Goal: Information Seeking & Learning: Learn about a topic

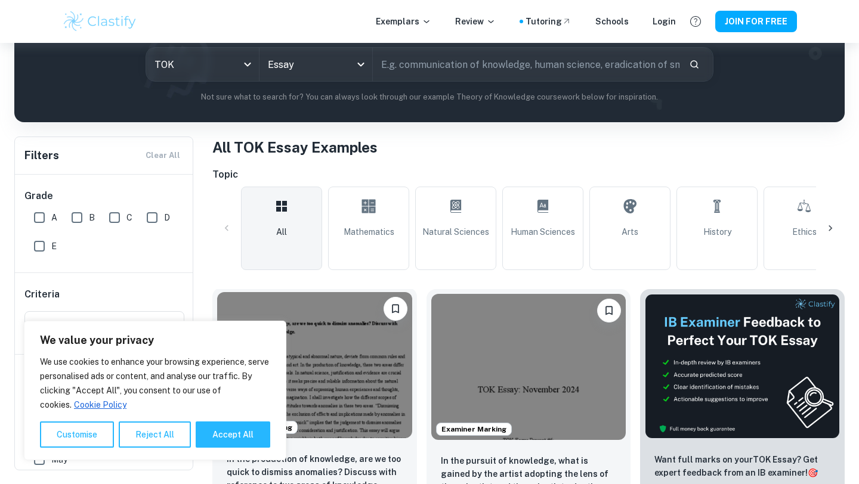
scroll to position [156, 0]
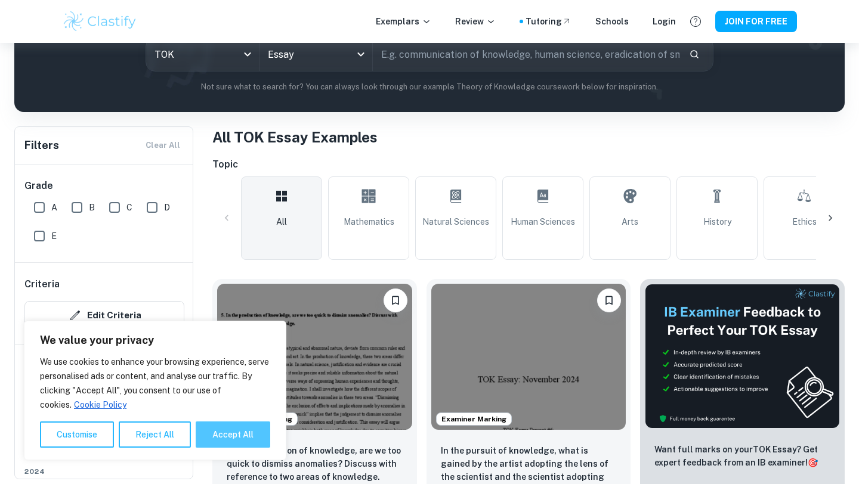
click at [236, 423] on button "Accept All" at bounding box center [233, 435] width 75 height 26
checkbox input "true"
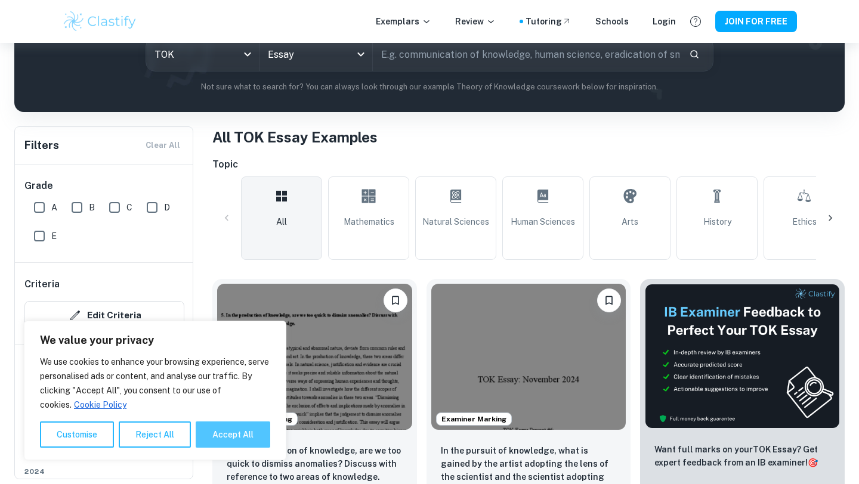
checkbox input "true"
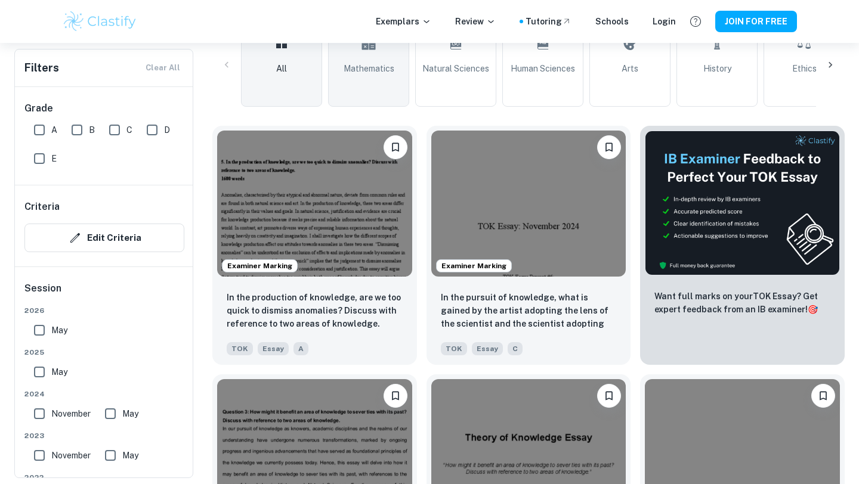
scroll to position [311, 0]
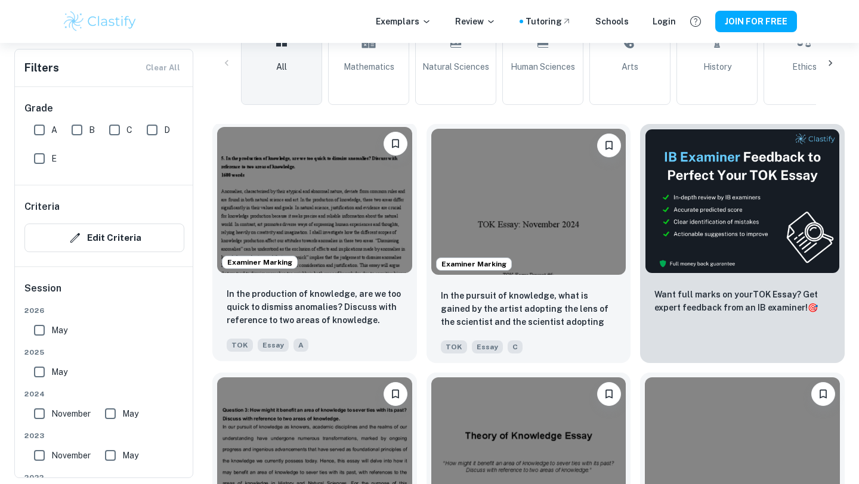
click at [326, 242] on img at bounding box center [314, 200] width 195 height 146
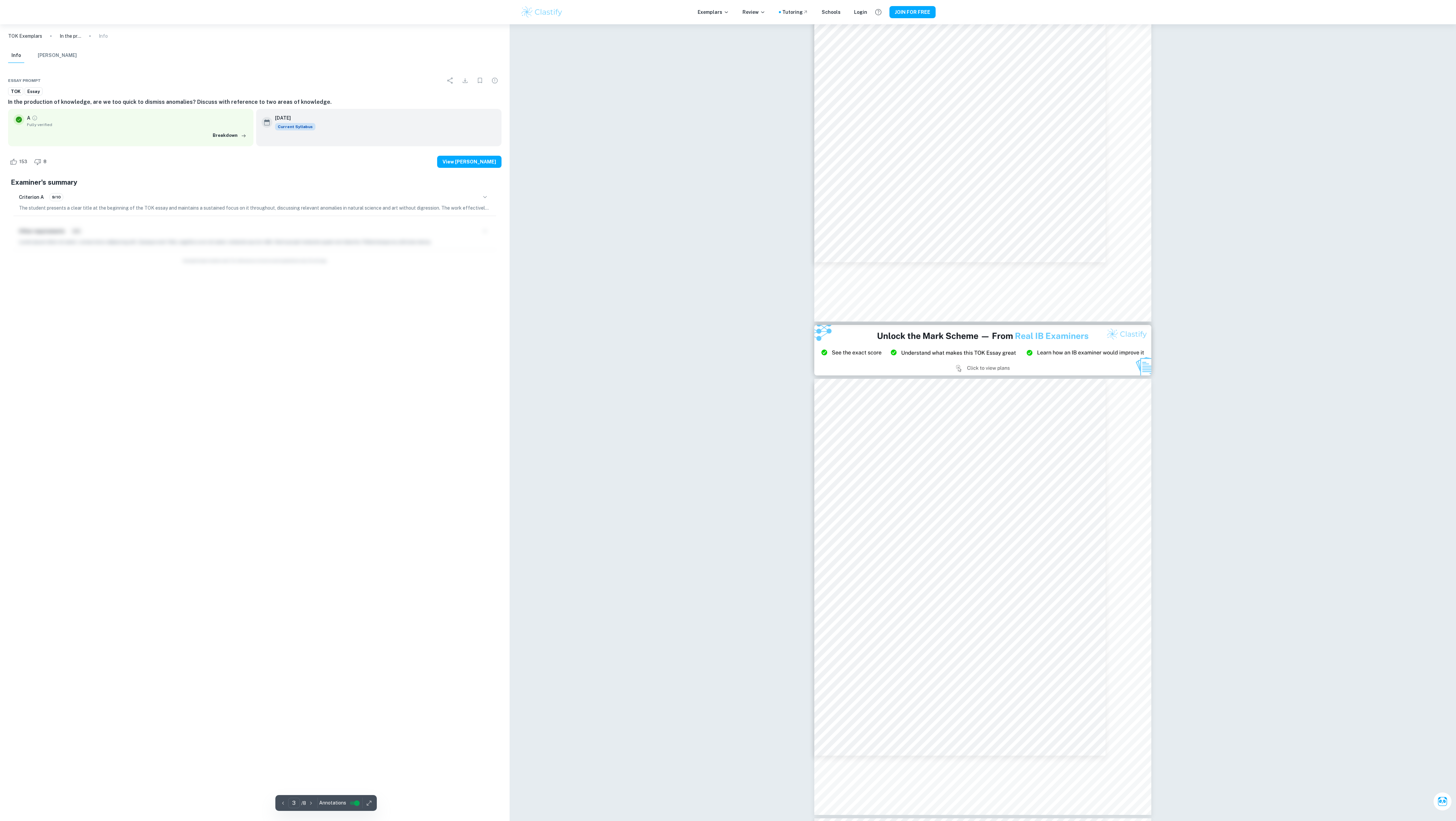
scroll to position [645, 0]
type input "4"
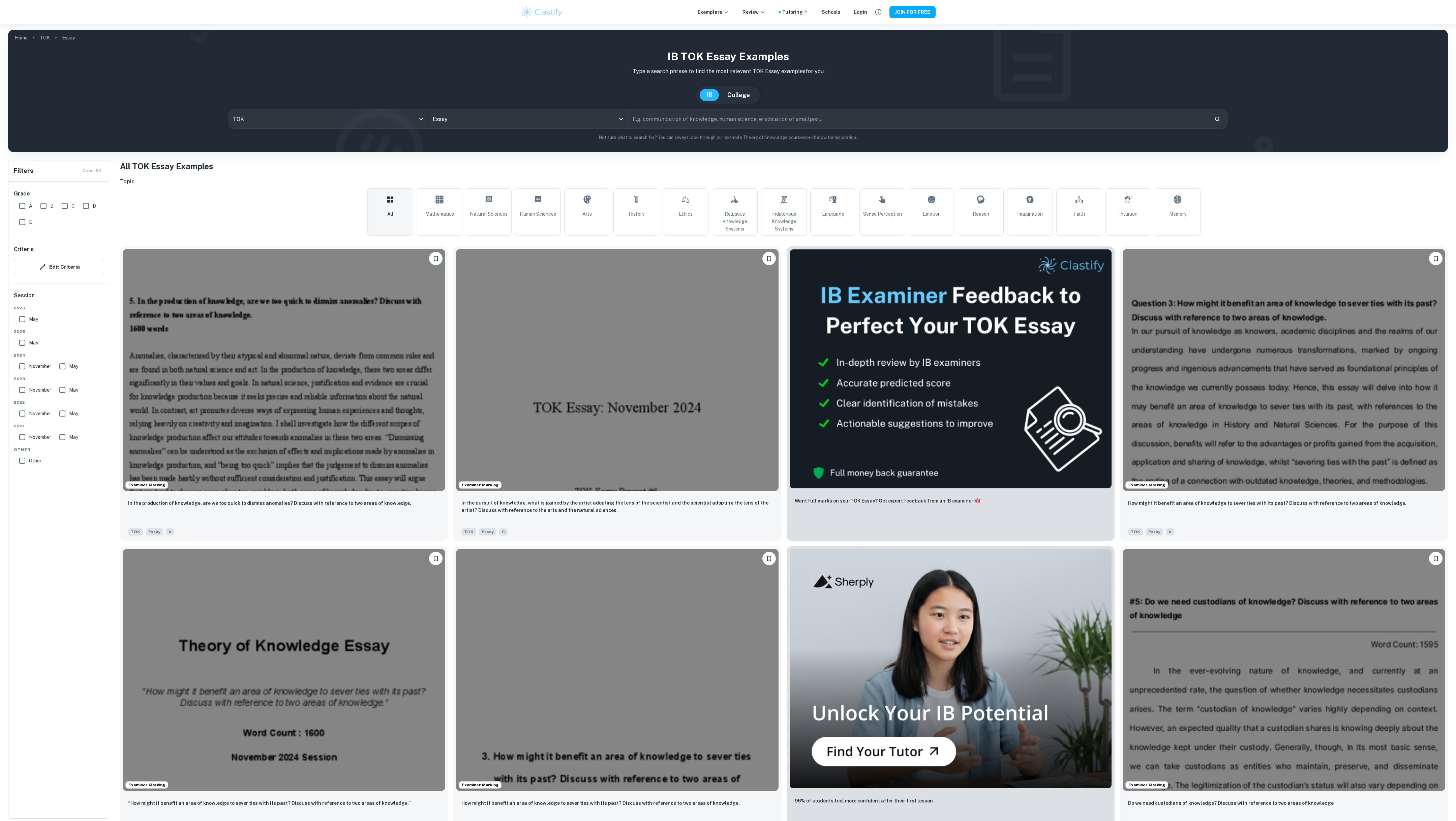
click at [25, 202] on input "A" at bounding box center [22, 206] width 14 height 14
checkbox input "true"
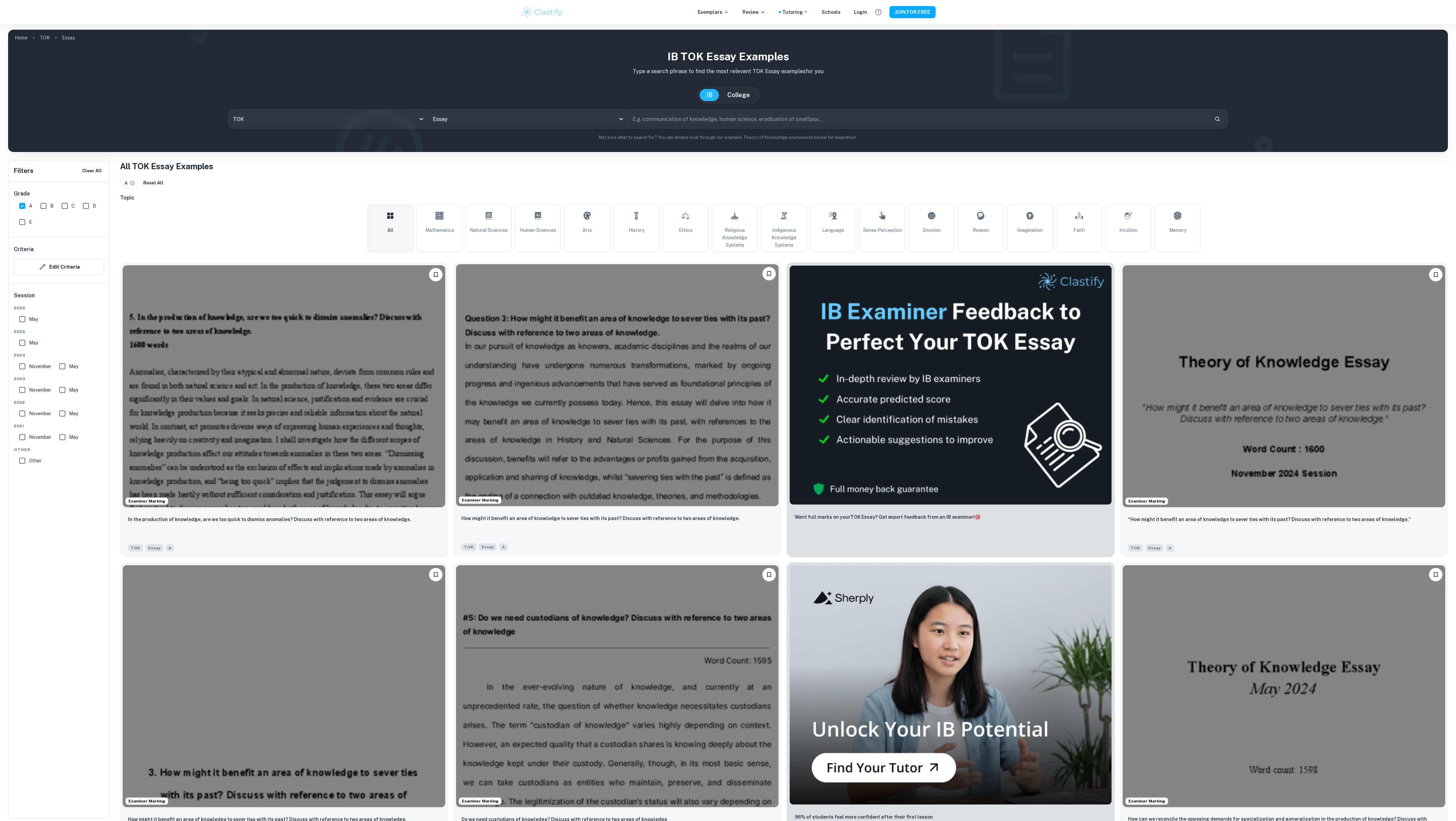
click at [485, 273] on img at bounding box center [617, 385] width 323 height 242
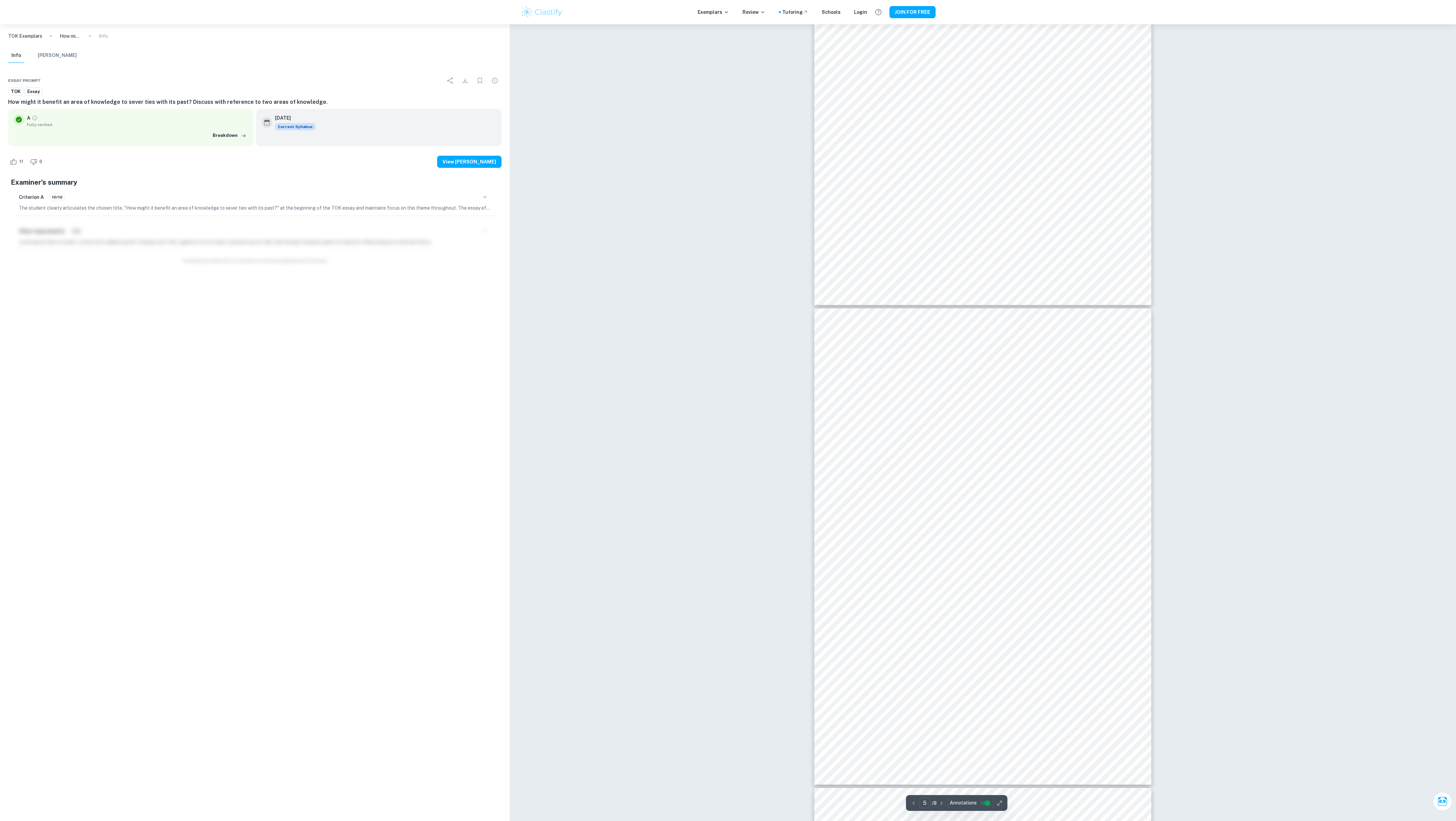
scroll to position [1763, 0]
type input "6"
